Goal: Information Seeking & Learning: Learn about a topic

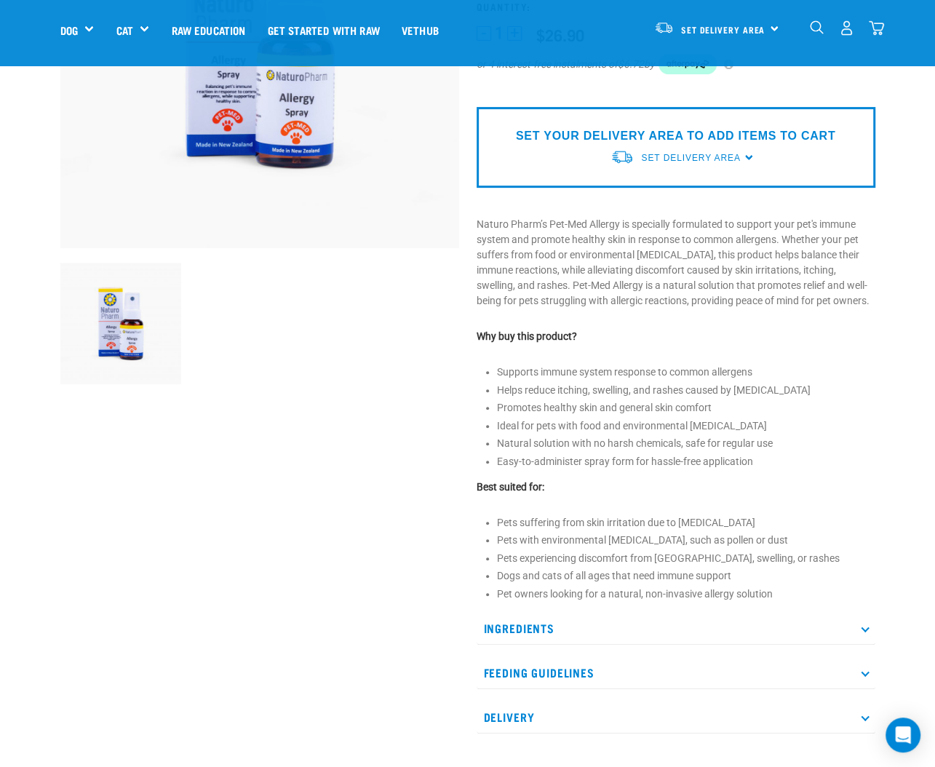
scroll to position [290, 0]
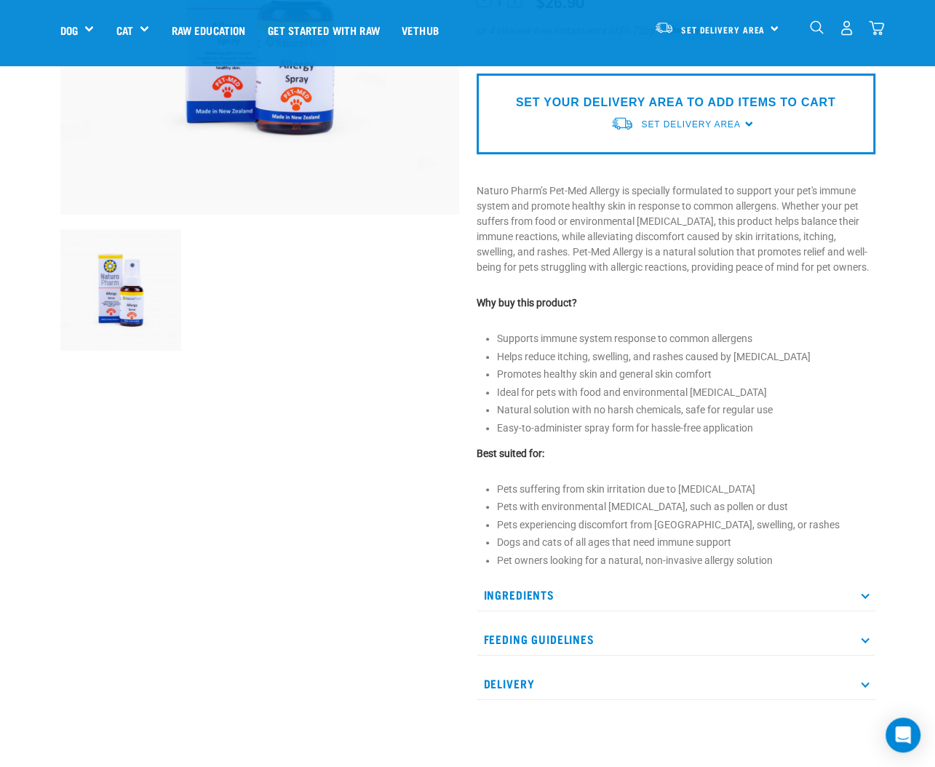
click at [867, 597] on p "Ingredients" at bounding box center [676, 594] width 399 height 33
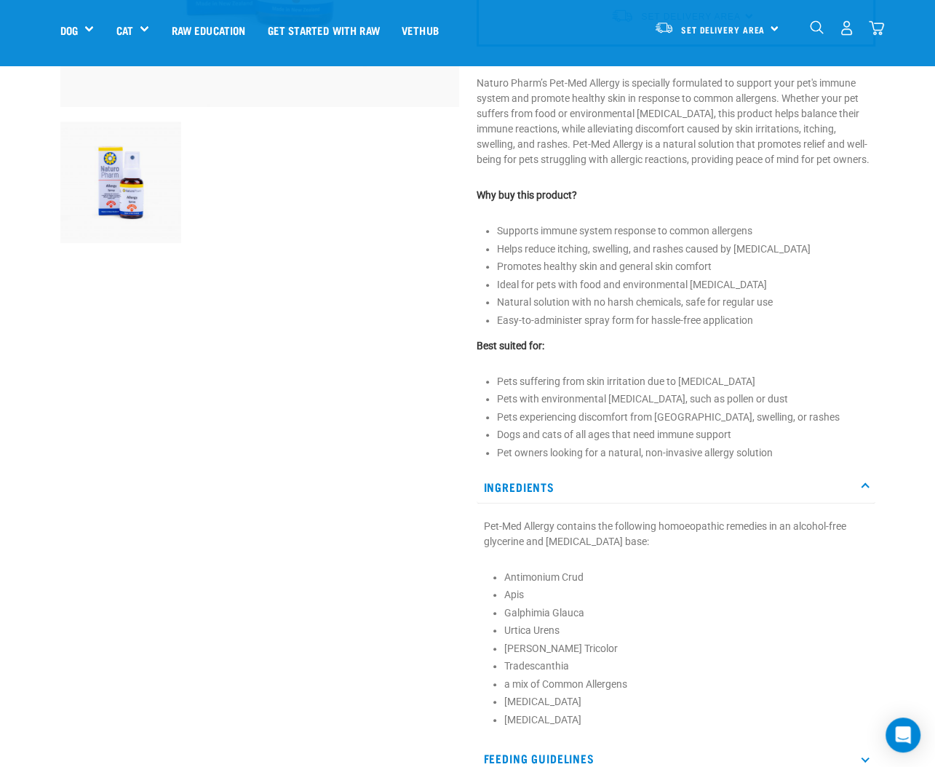
scroll to position [364, 0]
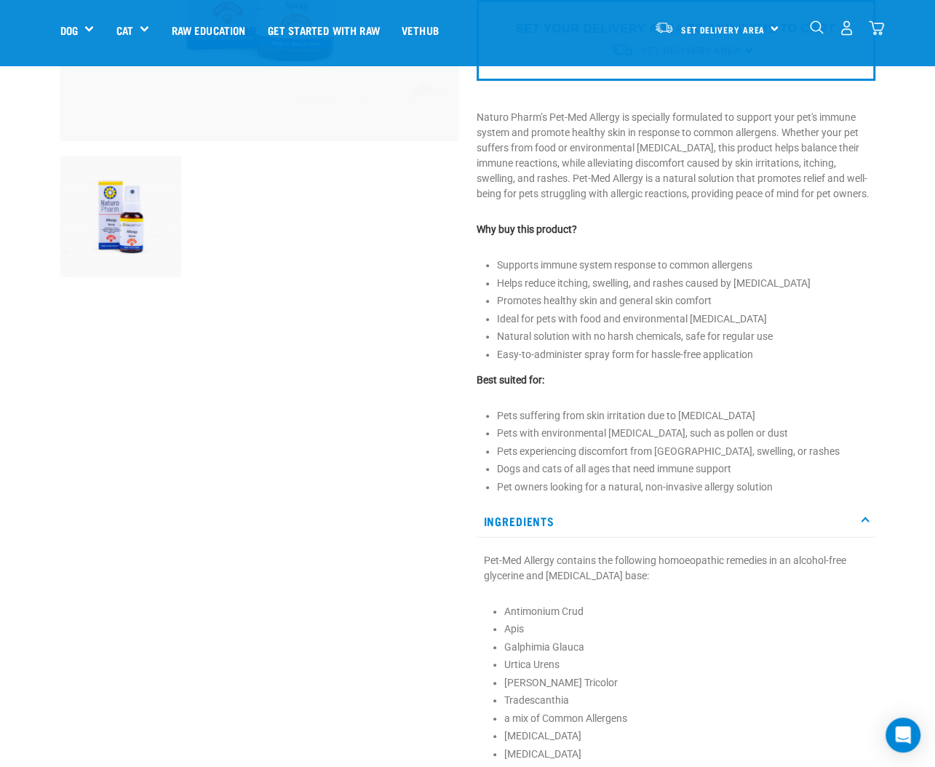
click at [282, 165] on div at bounding box center [260, 217] width 416 height 141
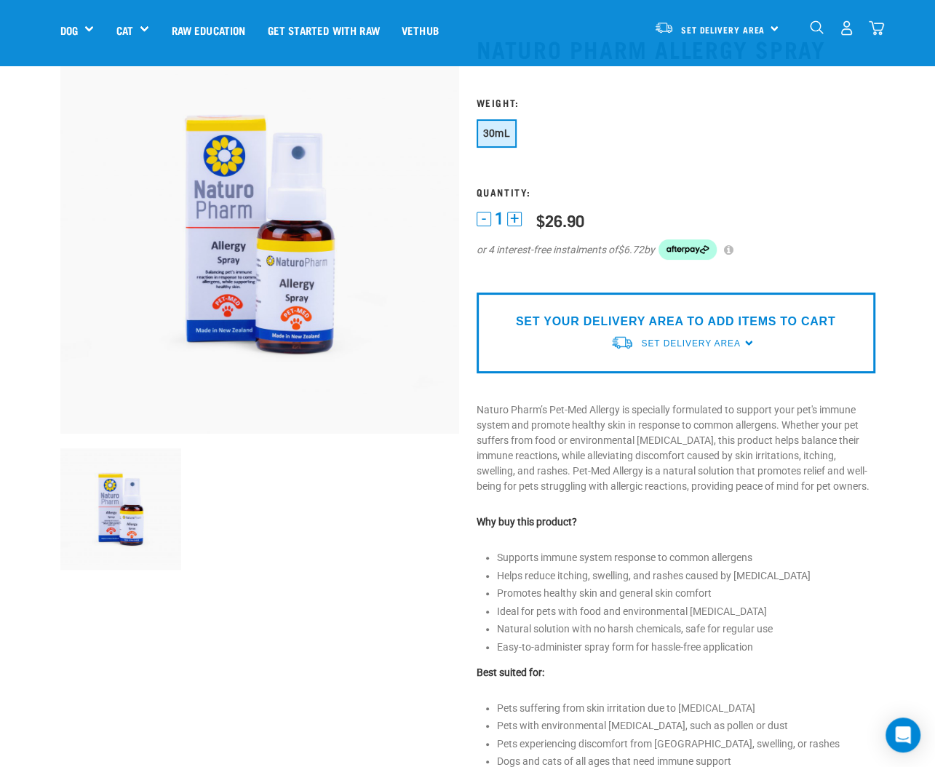
scroll to position [0, 0]
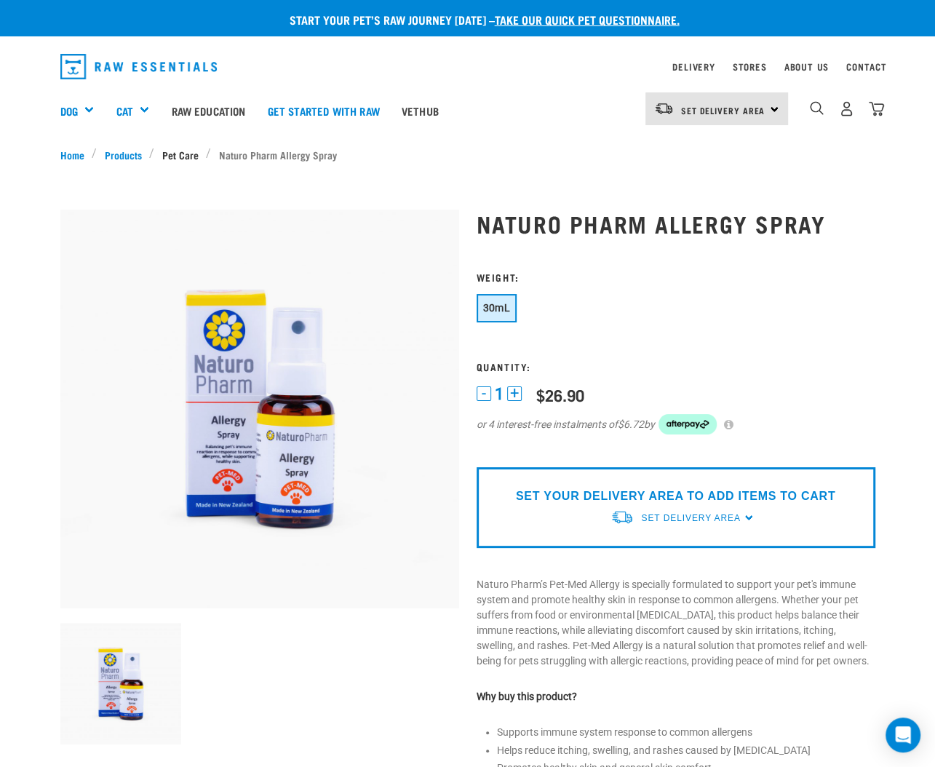
click at [184, 156] on link "Pet Care" at bounding box center [180, 154] width 52 height 15
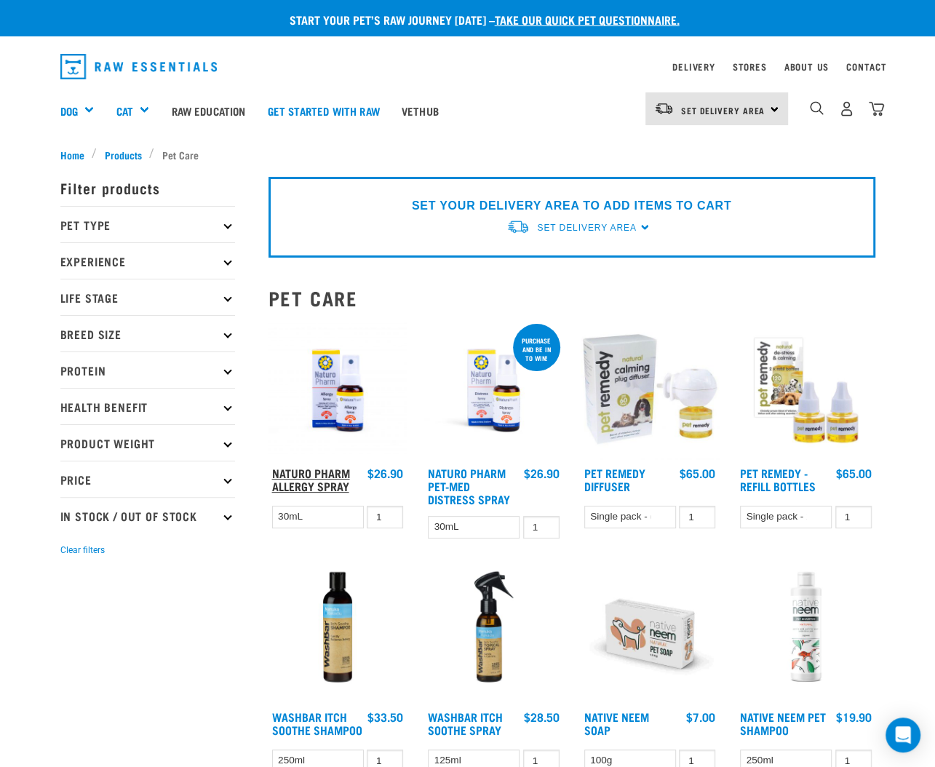
click at [310, 471] on link "Naturo Pharm Allergy Spray" at bounding box center [311, 479] width 78 height 20
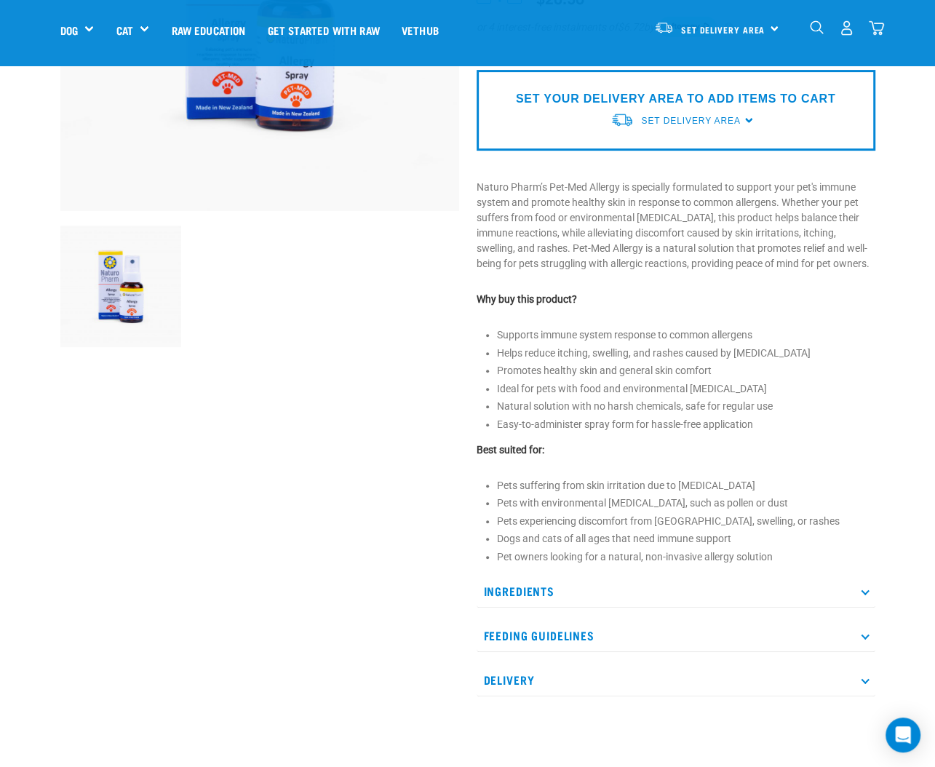
scroll to position [581, 0]
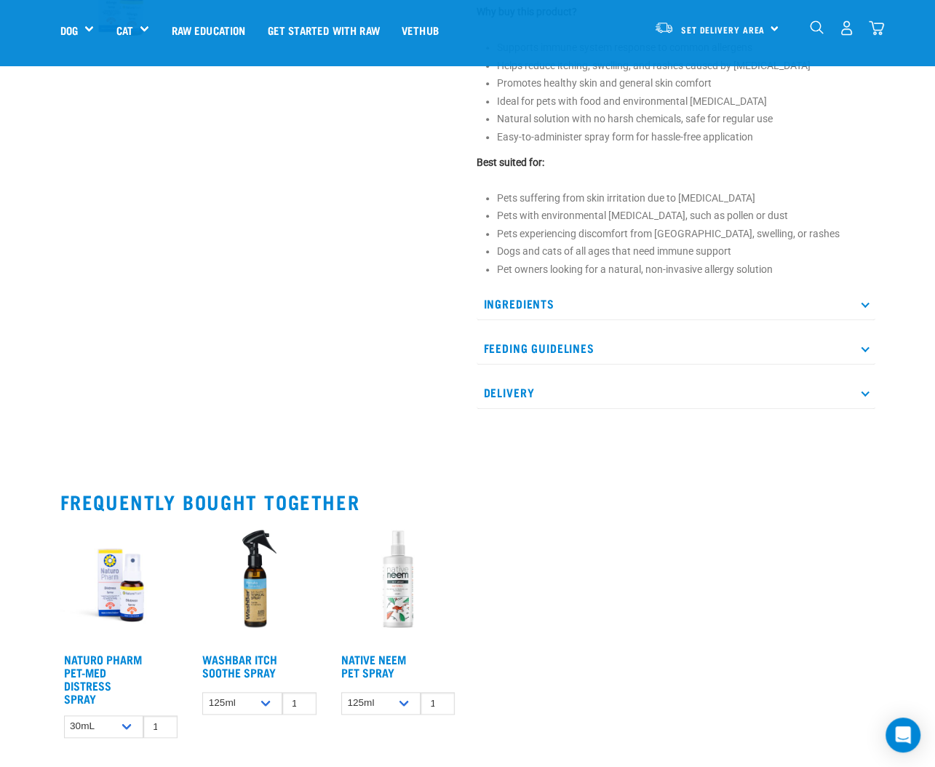
click at [782, 303] on p "Ingredients" at bounding box center [676, 303] width 399 height 33
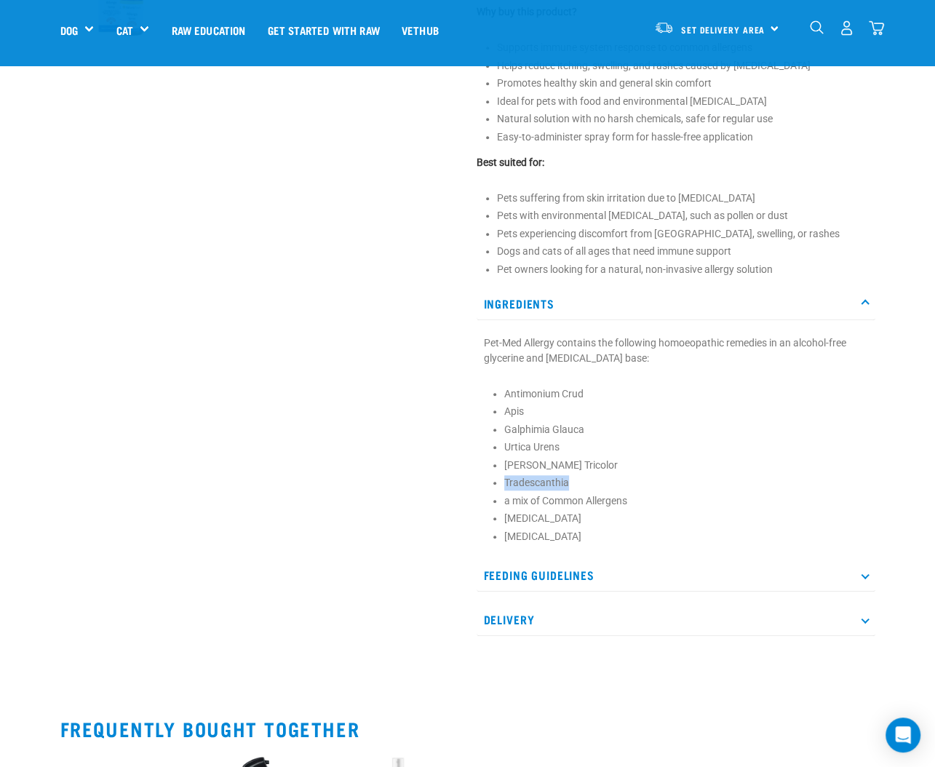
drag, startPoint x: 503, startPoint y: 482, endPoint x: 574, endPoint y: 477, distance: 70.7
click at [574, 477] on li "Tradescanthia" at bounding box center [686, 482] width 364 height 15
copy li "Tradescanthia"
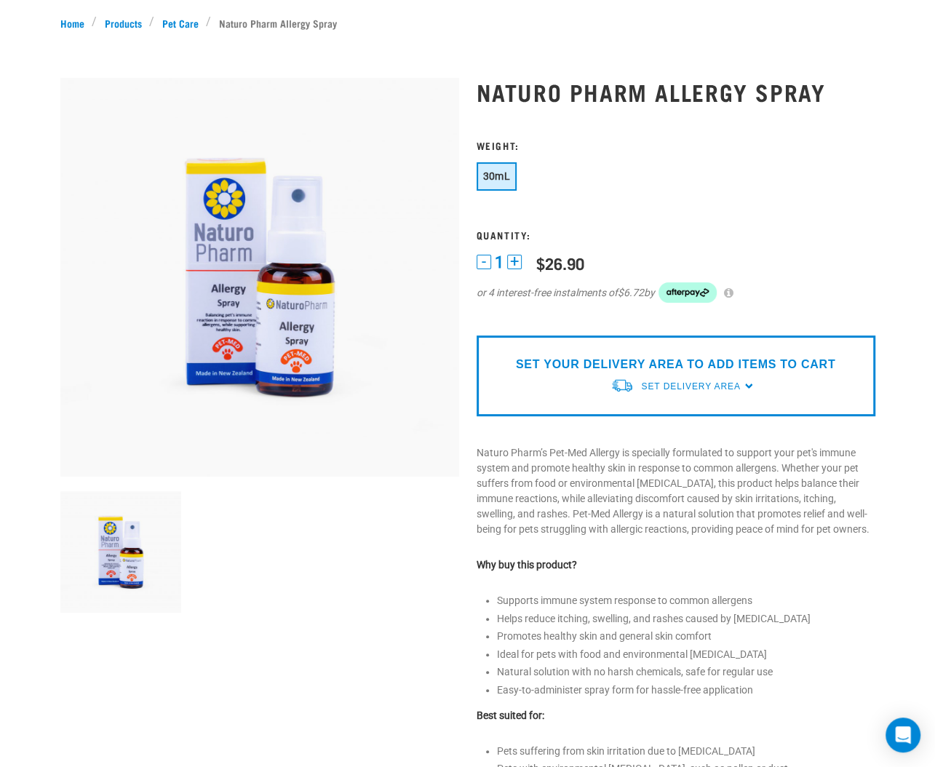
scroll to position [0, 0]
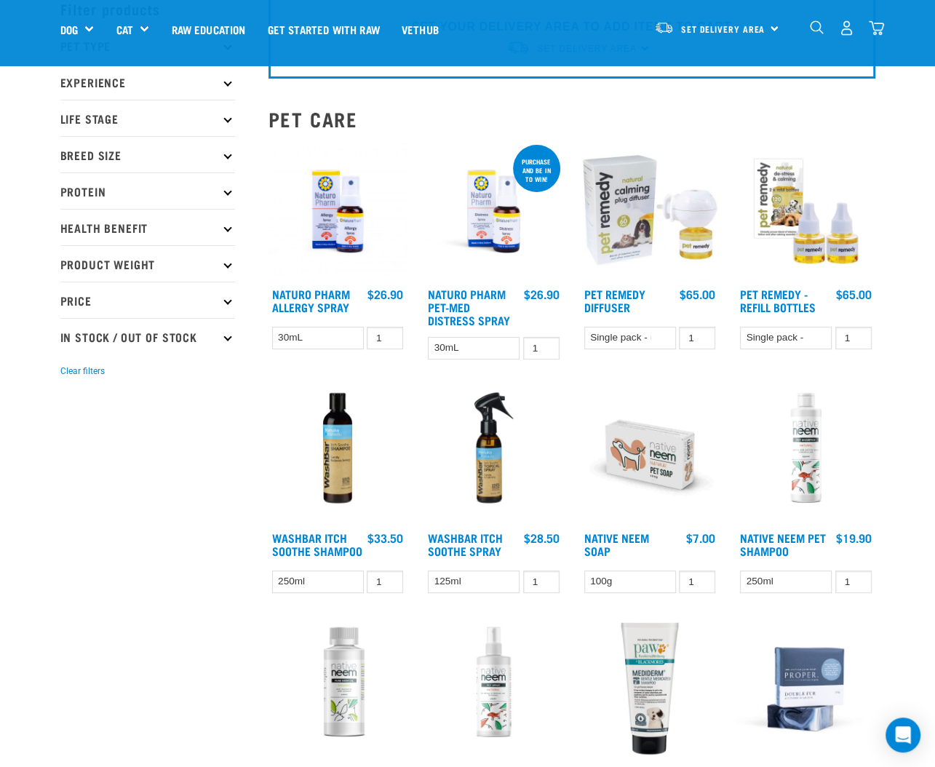
scroll to position [73, 0]
